Goal: Task Accomplishment & Management: Use online tool/utility

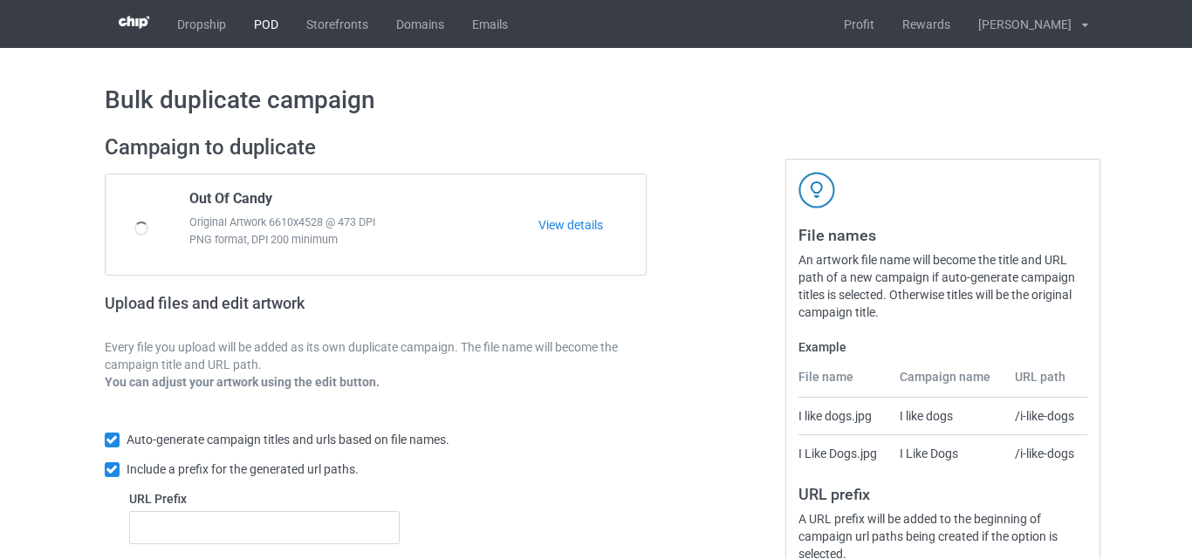
click at [270, 21] on link "POD" at bounding box center [266, 24] width 52 height 48
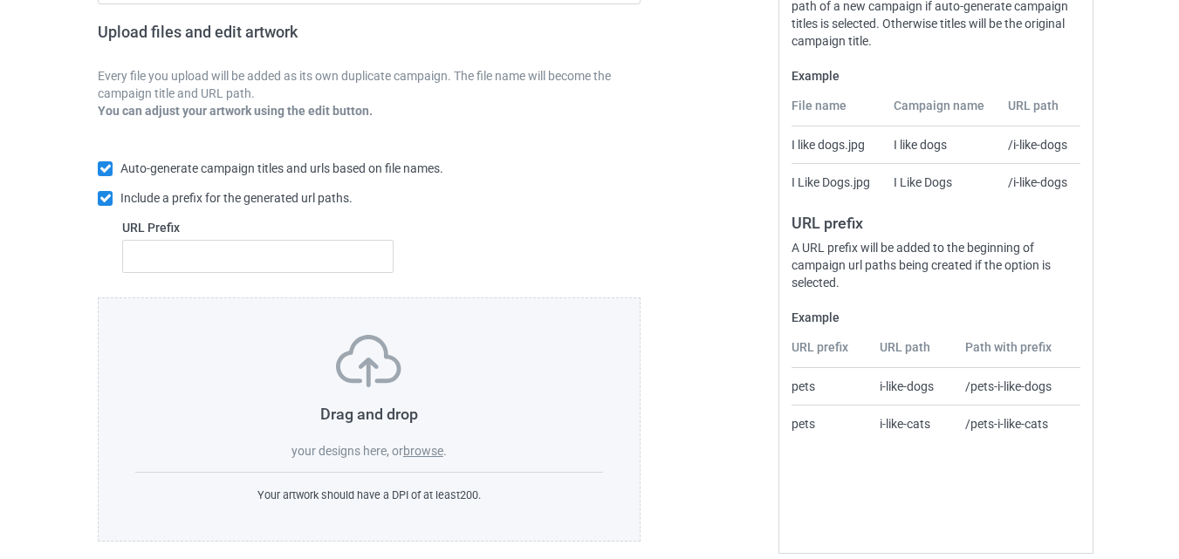
scroll to position [292, 0]
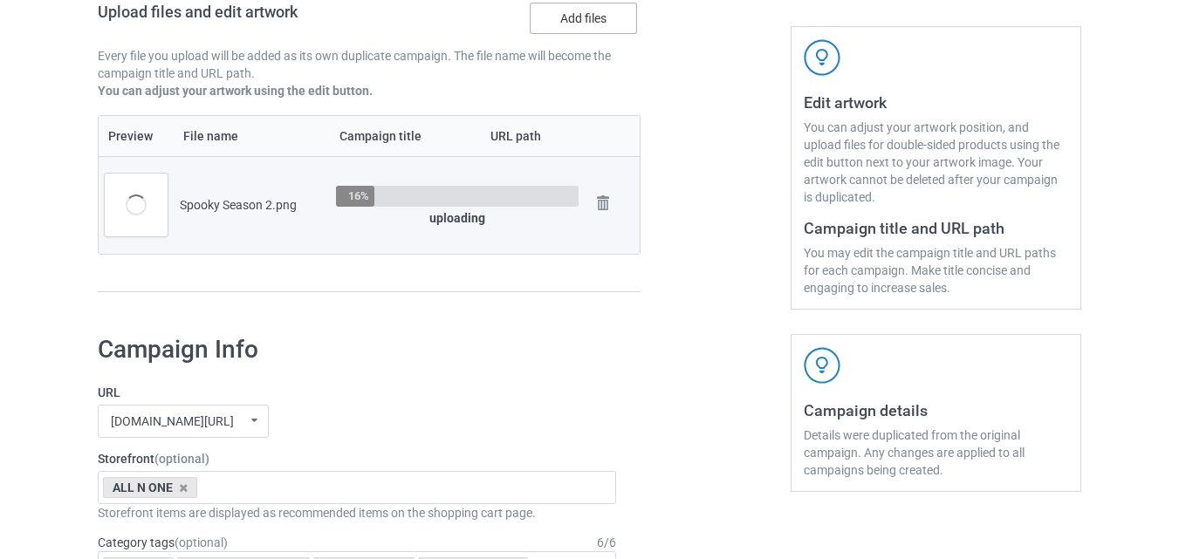
click at [593, 22] on label "Add files" at bounding box center [583, 18] width 107 height 31
click at [0, 0] on input "Add files" at bounding box center [0, 0] width 0 height 0
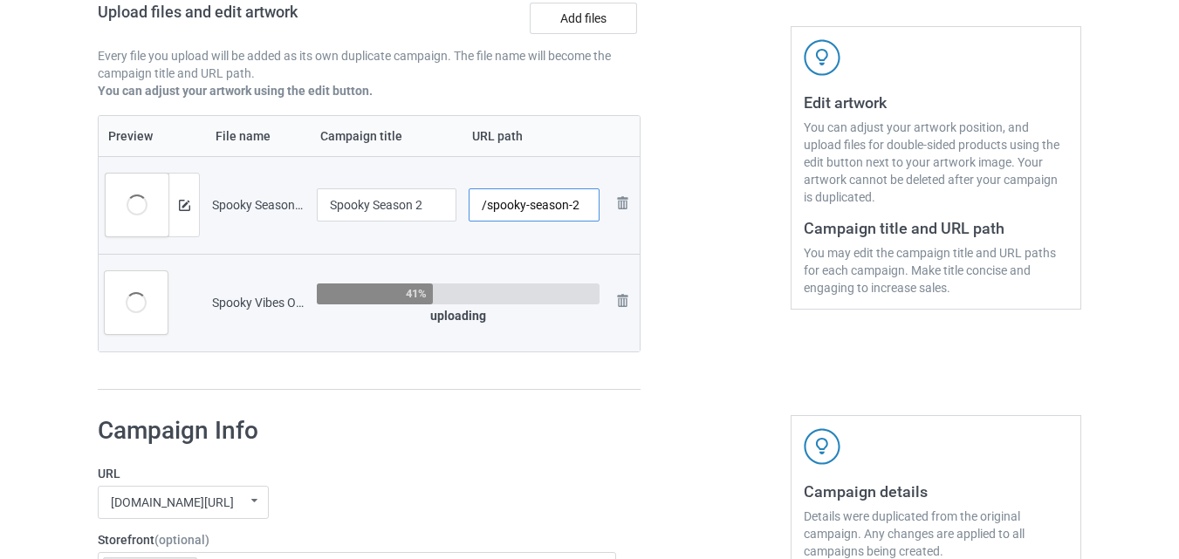
click at [584, 211] on input "/spooky-season-2" at bounding box center [535, 205] width 132 height 33
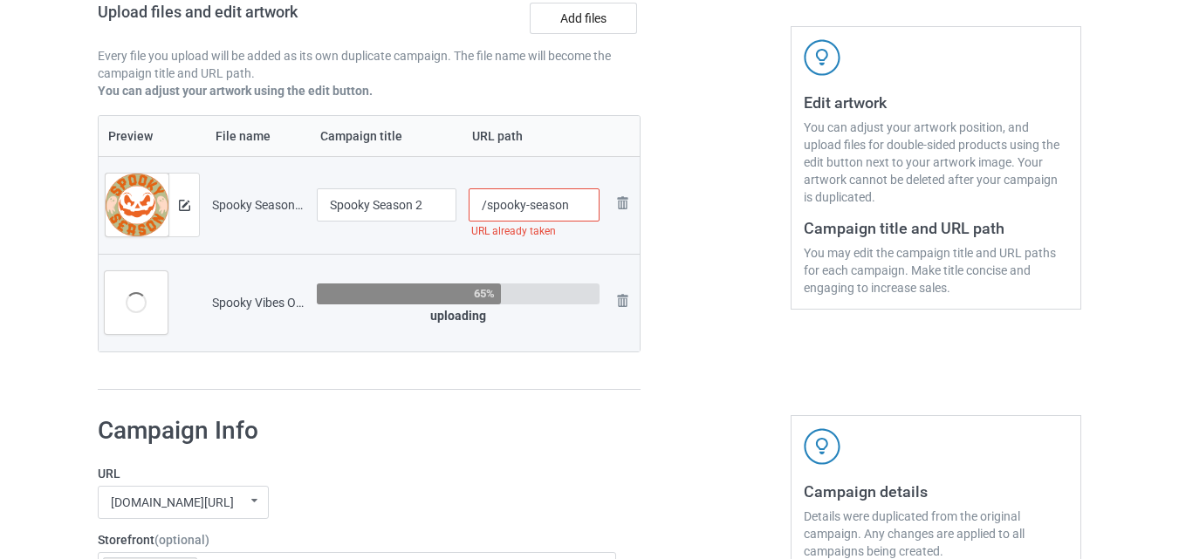
type input "/spooky-season"
click at [434, 214] on input "Spooky Season 2" at bounding box center [387, 205] width 140 height 33
type input "Spooky Season"
click at [583, 199] on input "/spooky-season" at bounding box center [535, 205] width 132 height 33
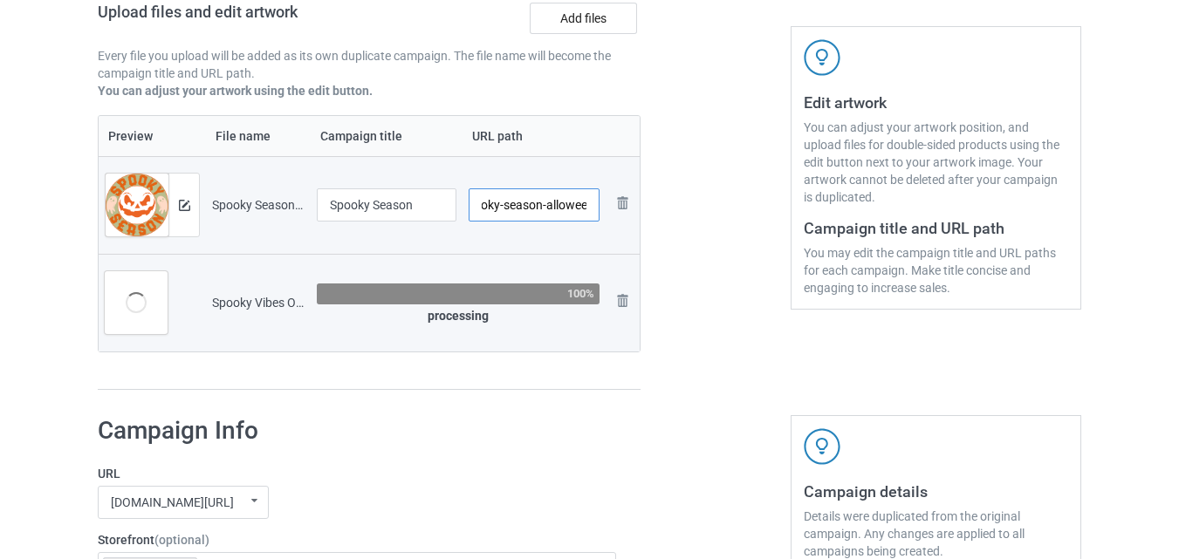
scroll to position [0, 33]
click at [543, 202] on input "/spooky-season-alloween" at bounding box center [535, 205] width 132 height 33
click at [540, 209] on input "/spooky-season-alloween" at bounding box center [535, 205] width 132 height 33
drag, startPoint x: 587, startPoint y: 209, endPoint x: 597, endPoint y: 209, distance: 9.6
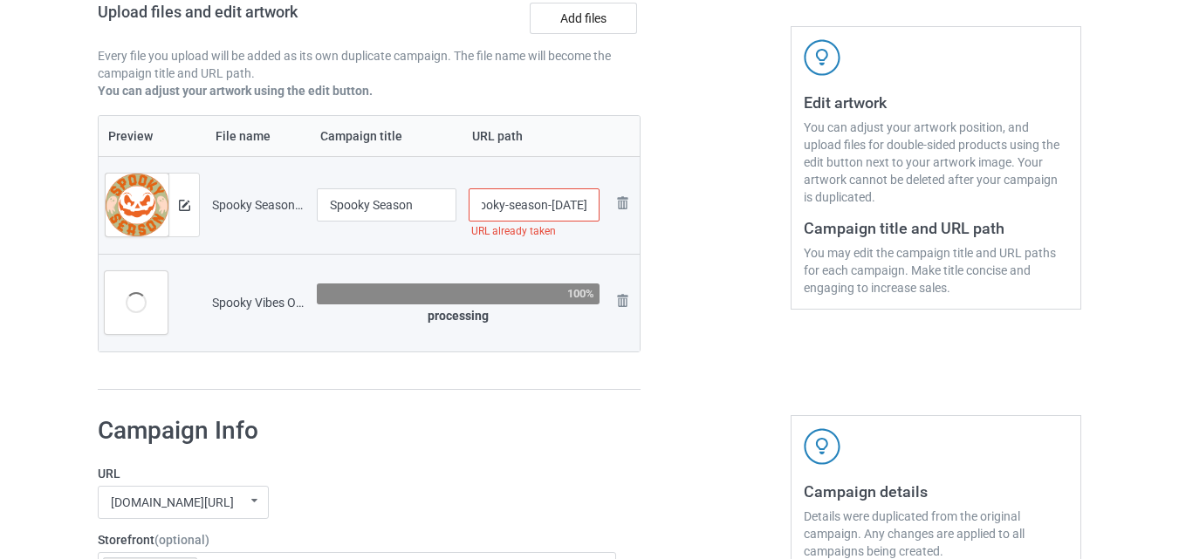
click at [597, 209] on input "/spooky-season-[DATE]" at bounding box center [535, 205] width 132 height 33
click at [586, 202] on input "/spooky-season-[DATE]" at bounding box center [535, 205] width 132 height 33
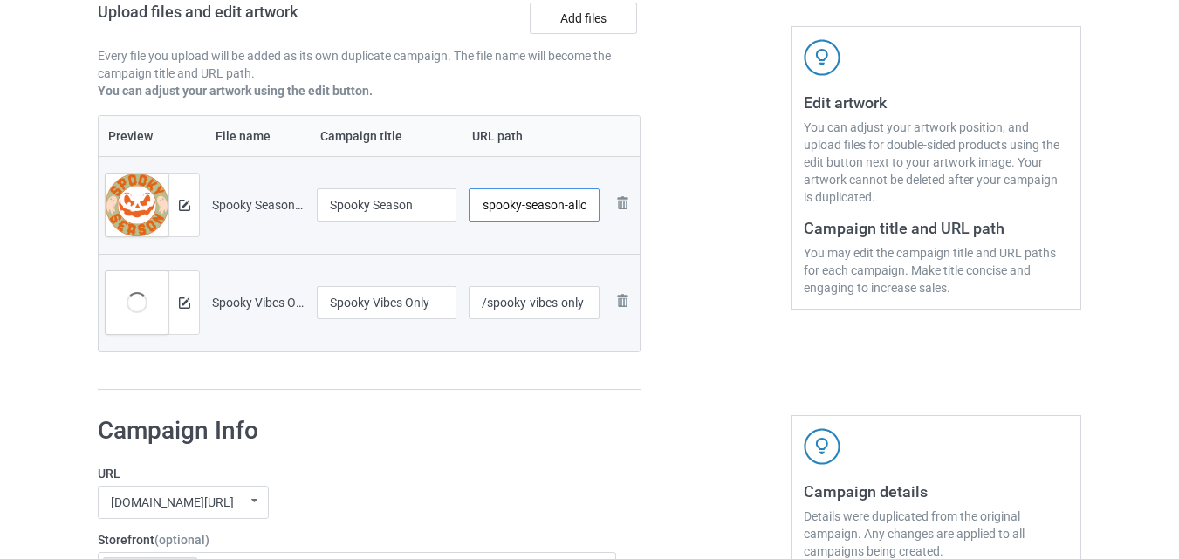
scroll to position [0, 4]
type input "/spooky-season-allo"
click at [688, 226] on div at bounding box center [716, 117] width 126 height 573
click at [593, 307] on input "/spooky-vibes-only" at bounding box center [535, 302] width 132 height 33
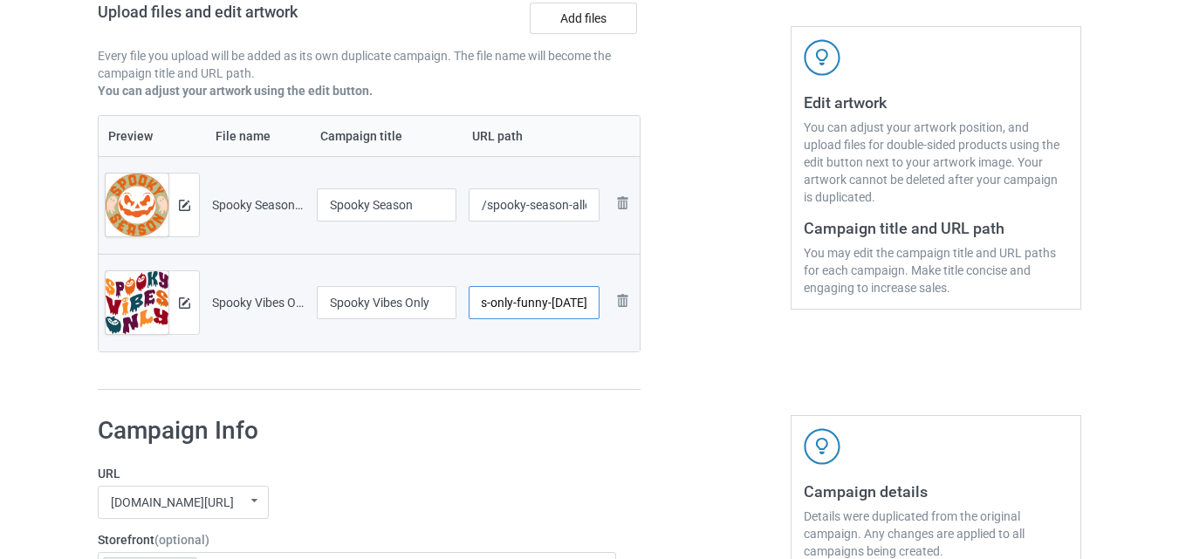
scroll to position [0, 88]
type input "/spooky-vibes-only-funny-[DATE]"
click at [713, 322] on div at bounding box center [716, 117] width 126 height 573
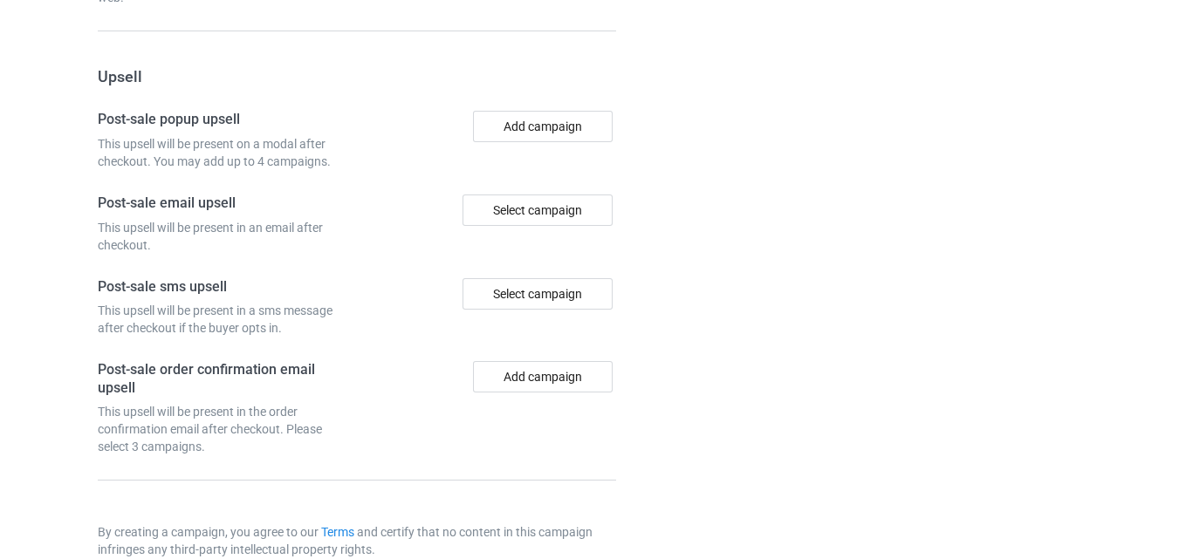
scroll to position [1786, 0]
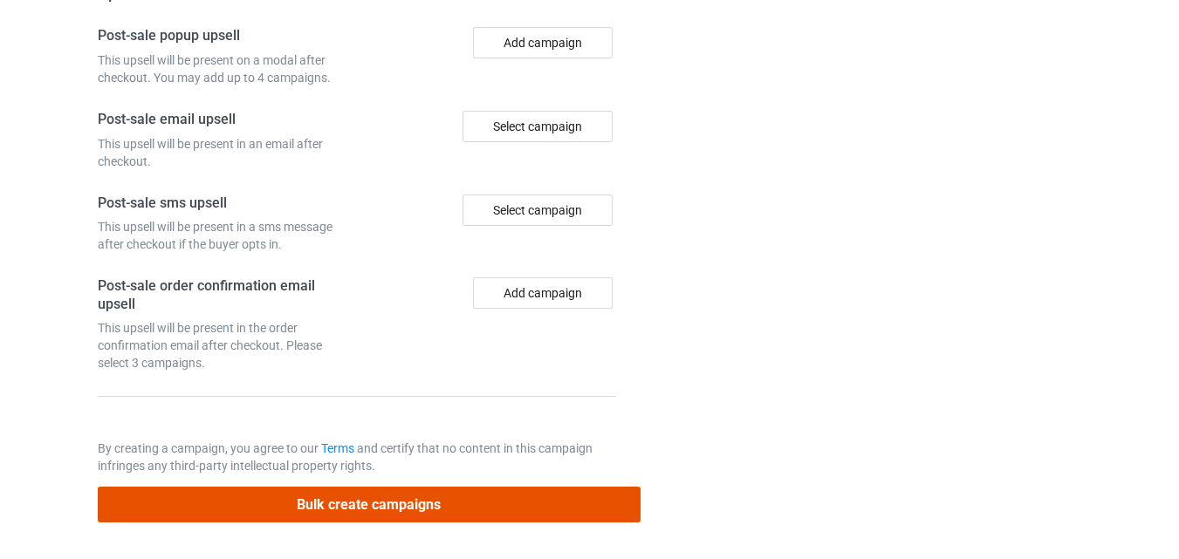
click at [327, 504] on button "Bulk create campaigns" at bounding box center [369, 505] width 543 height 36
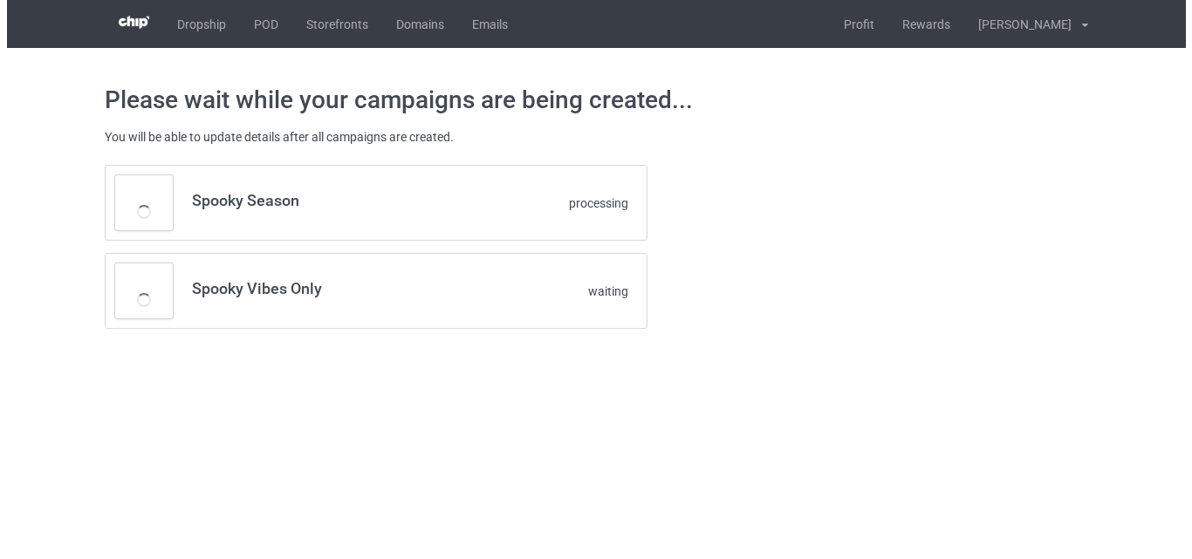
scroll to position [0, 0]
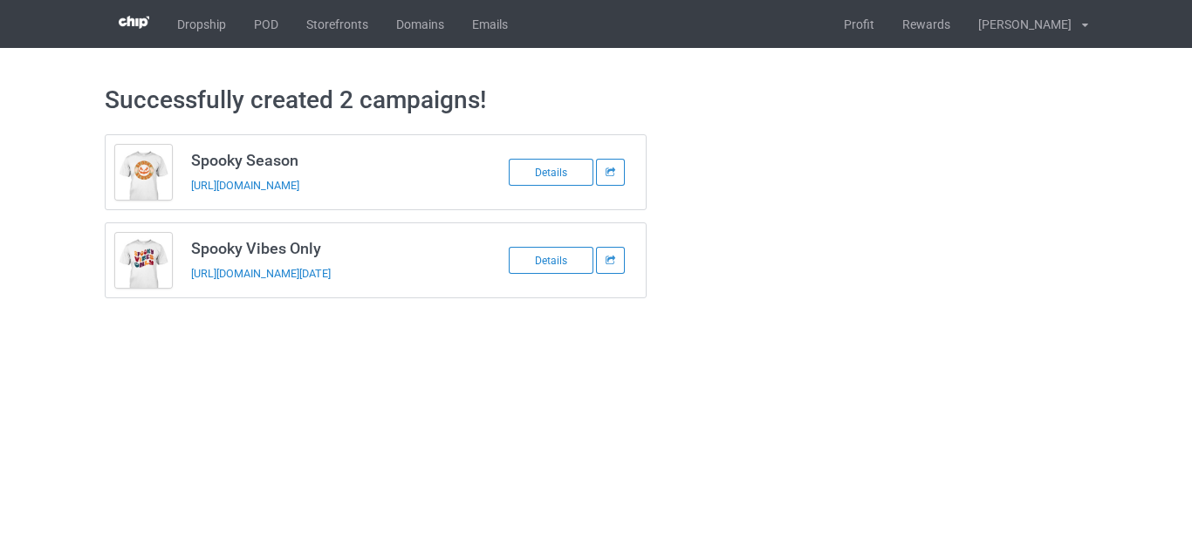
click at [313, 155] on h3 "Spooky Season" at bounding box center [329, 160] width 276 height 20
drag, startPoint x: 262, startPoint y: 160, endPoint x: 190, endPoint y: 163, distance: 71.7
click at [190, 163] on td "Spooky Season [URL][DOMAIN_NAME]" at bounding box center [329, 172] width 295 height 74
copy h3 "Spooky Season"
